Goal: Task Accomplishment & Management: Manage account settings

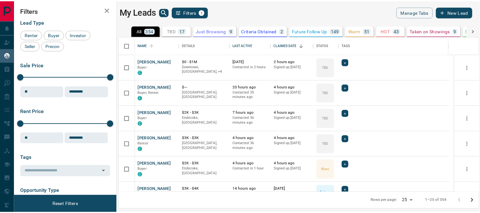
scroll to position [150, 359]
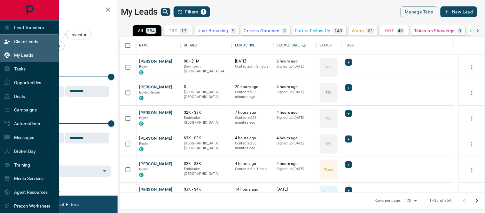
click at [11, 41] on div "Claim Leads" at bounding box center [21, 41] width 35 height 11
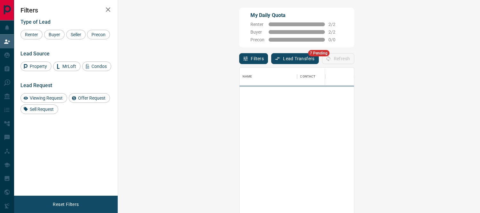
scroll to position [155, 343]
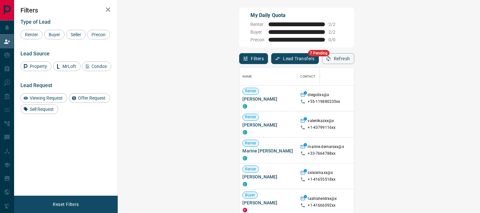
click at [271, 55] on button "Lead Transfers" at bounding box center [295, 58] width 48 height 11
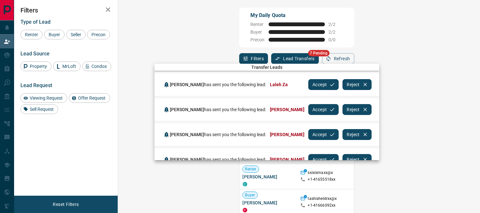
click at [325, 83] on button "Accept" at bounding box center [324, 84] width 30 height 11
click at [324, 83] on button "Accept" at bounding box center [324, 84] width 30 height 11
click at [323, 83] on button "Accept" at bounding box center [324, 84] width 30 height 11
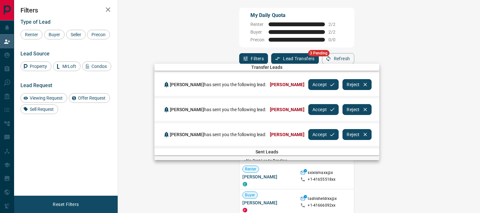
click at [322, 83] on button "Accept" at bounding box center [324, 84] width 30 height 11
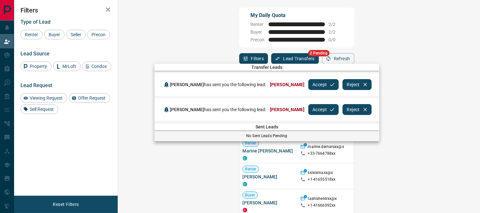
click at [322, 83] on button "Accept" at bounding box center [324, 84] width 30 height 11
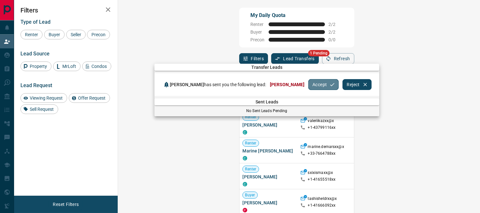
click at [322, 83] on button "Accept" at bounding box center [324, 84] width 30 height 11
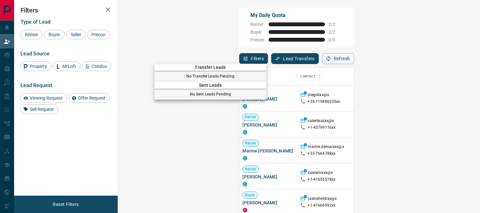
click at [309, 28] on div at bounding box center [240, 106] width 480 height 213
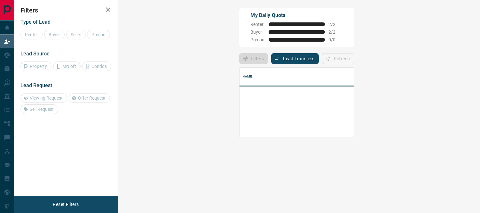
scroll to position [64, 343]
